Goal: Task Accomplishment & Management: Use online tool/utility

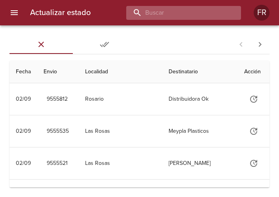
click at [226, 13] on input "buscar" at bounding box center [176, 13] width 101 height 14
click at [198, 11] on input "buscar" at bounding box center [176, 13] width 101 height 14
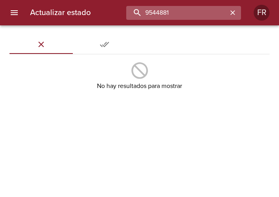
click at [201, 19] on input "9544881" at bounding box center [176, 13] width 101 height 14
type input "9555535"
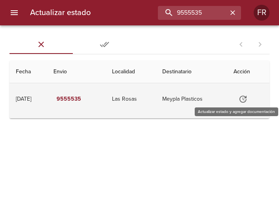
click at [242, 102] on icon "Tabla de envíos del cliente" at bounding box center [243, 99] width 10 height 10
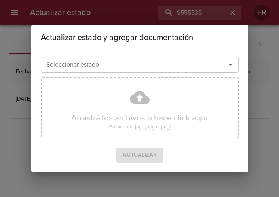
click at [229, 66] on icon "Abrir" at bounding box center [231, 65] width 10 height 10
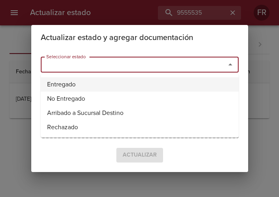
click at [147, 88] on li "Entregado" at bounding box center [140, 84] width 198 height 14
type input "Entregado"
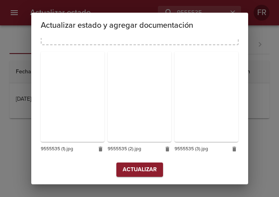
scroll to position [113, 0]
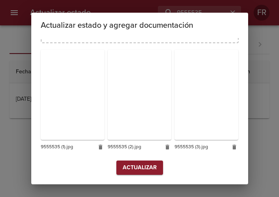
drag, startPoint x: 142, startPoint y: 169, endPoint x: 129, endPoint y: 167, distance: 13.0
click at [142, 170] on span "Actualizar" at bounding box center [140, 168] width 34 height 10
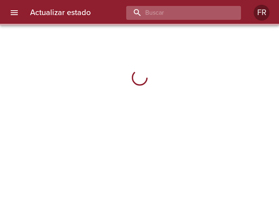
click at [202, 15] on input "buscar" at bounding box center [176, 13] width 101 height 14
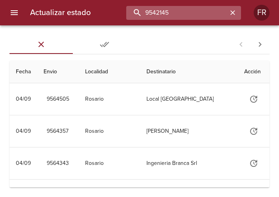
type input "9542145"
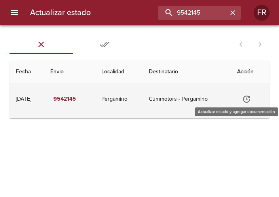
click at [247, 93] on button "Tabla de envíos del cliente" at bounding box center [246, 98] width 19 height 19
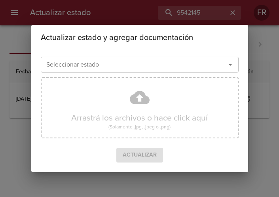
click at [232, 65] on icon "Abrir" at bounding box center [231, 65] width 10 height 10
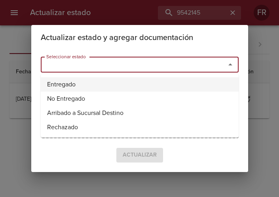
click at [87, 82] on li "Entregado" at bounding box center [140, 84] width 198 height 14
type input "Entregado"
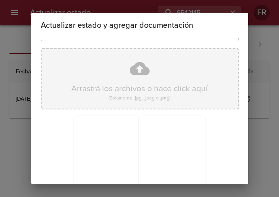
scroll to position [113, 0]
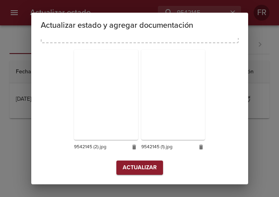
click at [136, 171] on span "Actualizar" at bounding box center [140, 168] width 34 height 10
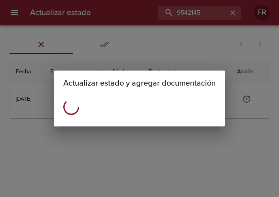
scroll to position [0, 0]
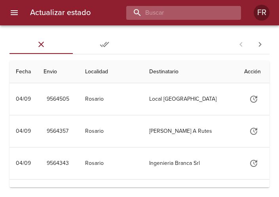
click at [173, 18] on input "buscar" at bounding box center [176, 13] width 101 height 14
type input "9544835"
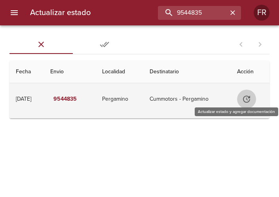
click at [251, 99] on icon "Tabla de envíos del cliente" at bounding box center [247, 99] width 10 height 10
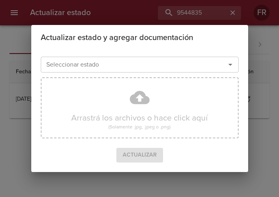
click at [232, 66] on icon "Abrir" at bounding box center [231, 65] width 10 height 10
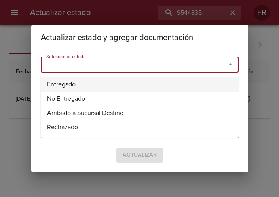
click at [119, 86] on li "Entregado" at bounding box center [140, 84] width 198 height 14
type input "Entregado"
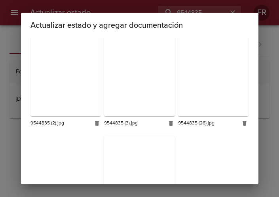
scroll to position [1177, 0]
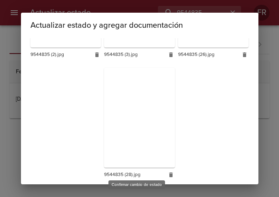
click at [134, 190] on span "Actualizar" at bounding box center [140, 195] width 34 height 10
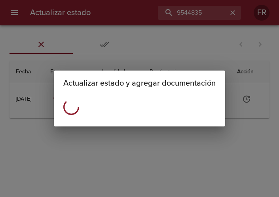
scroll to position [0, 0]
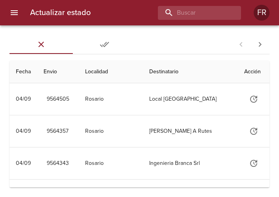
click at [221, 20] on div "Actualizar estado FR" at bounding box center [139, 12] width 279 height 25
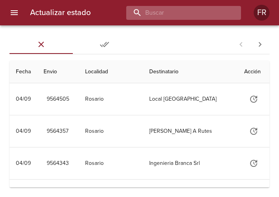
click at [192, 8] on input "buscar" at bounding box center [176, 13] width 101 height 14
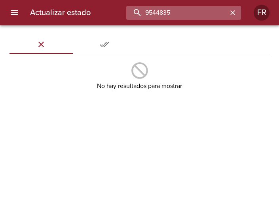
click at [192, 8] on input "9544835" at bounding box center [176, 13] width 101 height 14
type input "9544835"
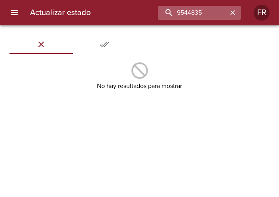
click at [232, 14] on icon "button" at bounding box center [233, 13] width 8 height 8
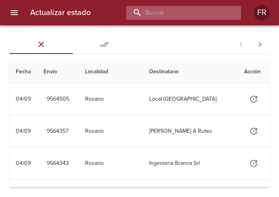
click at [202, 11] on input "buscar" at bounding box center [176, 13] width 101 height 14
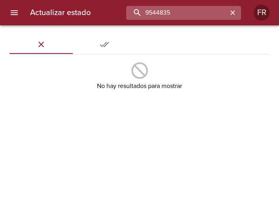
click at [209, 10] on input "9544835" at bounding box center [176, 13] width 101 height 14
type input "9550182"
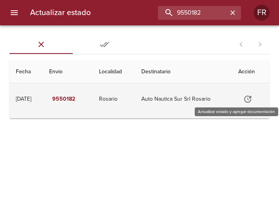
click at [248, 95] on icon "Tabla de envíos del cliente" at bounding box center [248, 99] width 10 height 10
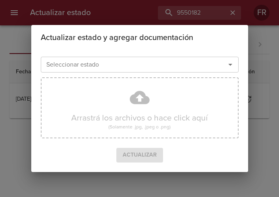
click at [230, 67] on icon "Abrir" at bounding box center [231, 65] width 10 height 10
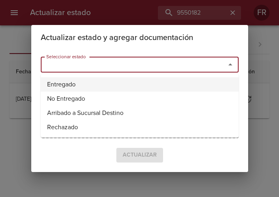
click at [139, 86] on li "Entregado" at bounding box center [140, 84] width 198 height 14
type input "Entregado"
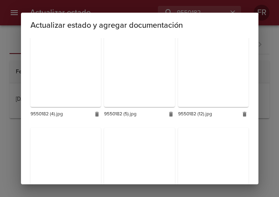
scroll to position [472, 0]
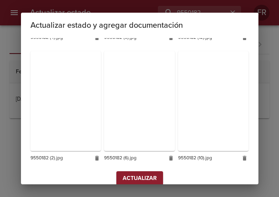
click at [141, 173] on span "Actualizar" at bounding box center [140, 178] width 34 height 10
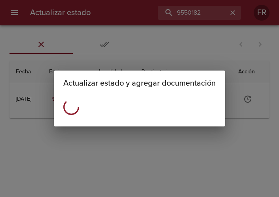
scroll to position [0, 0]
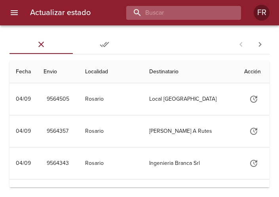
click at [207, 15] on input "buscar" at bounding box center [176, 13] width 101 height 14
type input "9550675"
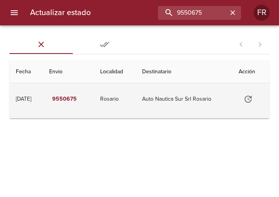
click at [247, 99] on icon "Tabla de envíos del cliente" at bounding box center [248, 98] width 7 height 7
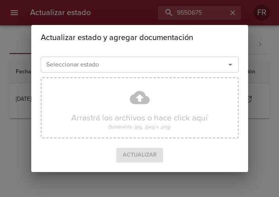
click at [228, 63] on icon "Abrir" at bounding box center [231, 65] width 10 height 10
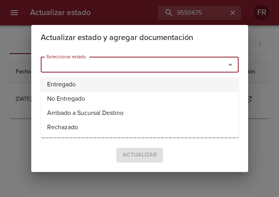
click at [84, 83] on li "Entregado" at bounding box center [140, 84] width 198 height 14
type input "Entregado"
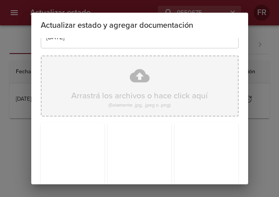
scroll to position [113, 0]
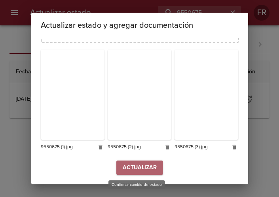
click at [146, 167] on span "Actualizar" at bounding box center [140, 168] width 34 height 10
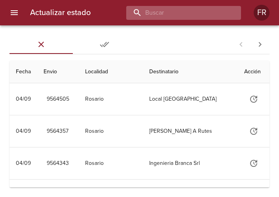
click at [190, 15] on input "buscar" at bounding box center [176, 13] width 101 height 14
type input "9555812"
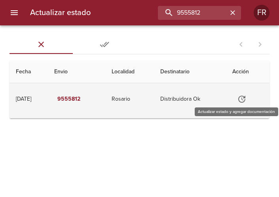
click at [245, 101] on icon "Tabla de envíos del cliente" at bounding box center [241, 98] width 7 height 7
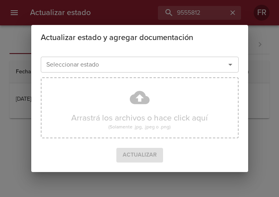
click at [232, 65] on icon "Abrir" at bounding box center [231, 65] width 10 height 10
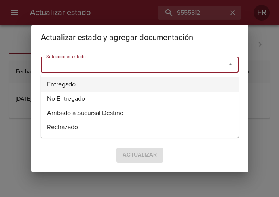
click at [151, 79] on li "Entregado" at bounding box center [140, 84] width 198 height 14
type input "Entregado"
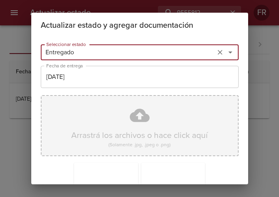
scroll to position [113, 0]
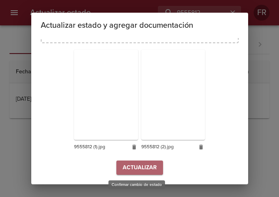
click at [147, 169] on span "Actualizar" at bounding box center [140, 168] width 34 height 10
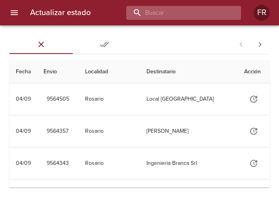
click at [193, 17] on input "buscar" at bounding box center [176, 13] width 101 height 14
type input "9555487"
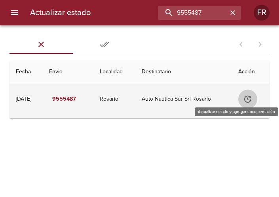
click at [249, 102] on icon "Tabla de envíos del cliente" at bounding box center [247, 98] width 7 height 7
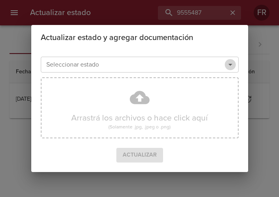
click at [232, 67] on icon "Abrir" at bounding box center [231, 65] width 10 height 10
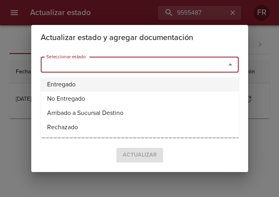
click at [120, 85] on li "Entregado" at bounding box center [140, 84] width 198 height 14
type input "Entregado"
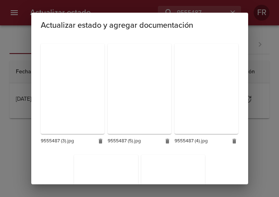
scroll to position [224, 0]
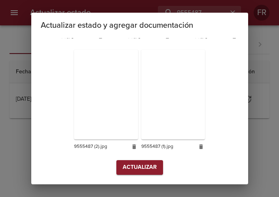
click at [137, 164] on span "Actualizar" at bounding box center [140, 167] width 34 height 10
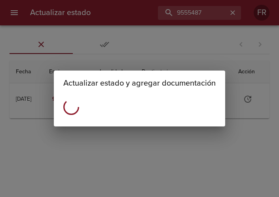
scroll to position [0, 0]
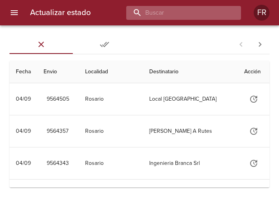
click at [187, 15] on input "buscar" at bounding box center [176, 13] width 101 height 14
type input "9555497"
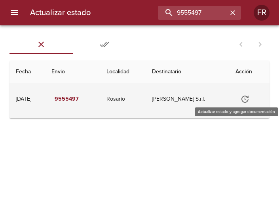
click at [241, 96] on icon "Tabla de envíos del cliente" at bounding box center [245, 99] width 10 height 10
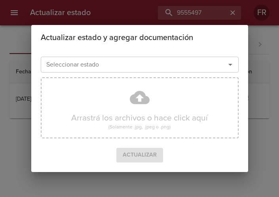
click at [227, 63] on icon "Abrir" at bounding box center [231, 65] width 10 height 10
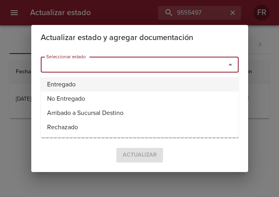
click at [114, 84] on li "Entregado" at bounding box center [140, 84] width 198 height 14
type input "Entregado"
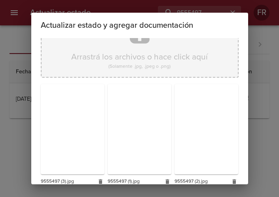
scroll to position [113, 0]
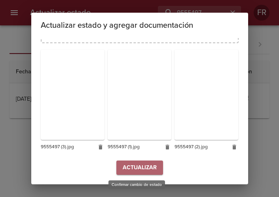
click at [137, 170] on span "Actualizar" at bounding box center [140, 168] width 34 height 10
